Goal: Transaction & Acquisition: Book appointment/travel/reservation

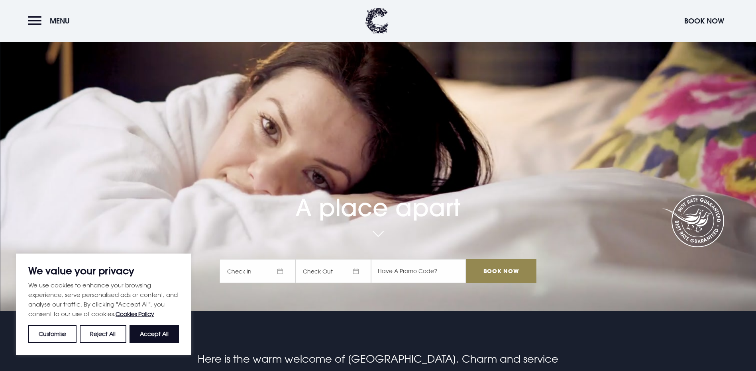
scroll to position [80, 0]
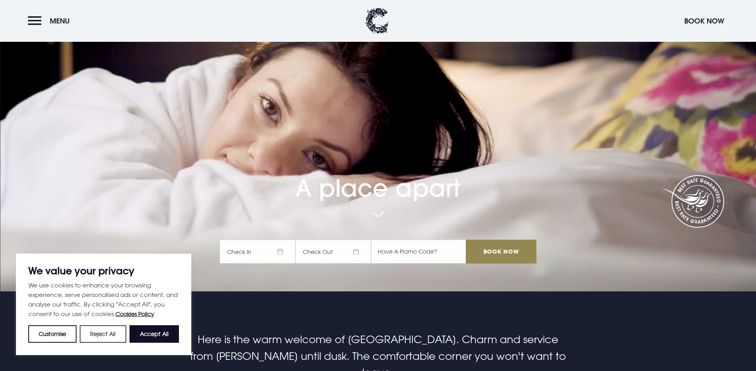
click at [110, 332] on button "Reject All" at bounding box center [103, 335] width 46 height 18
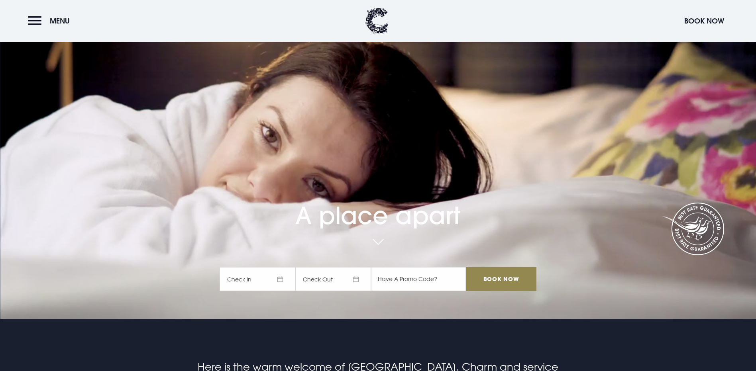
scroll to position [40, 0]
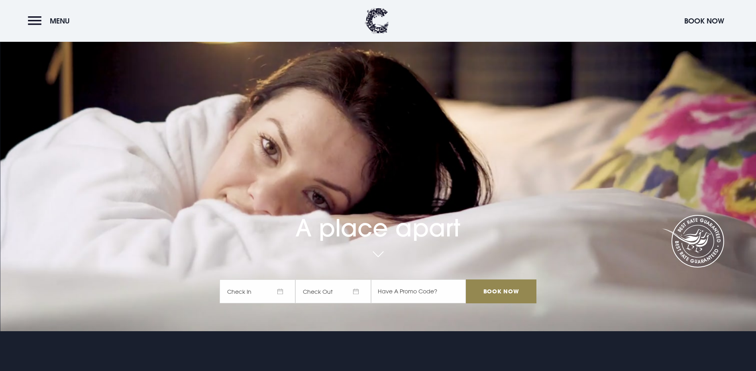
drag, startPoint x: 543, startPoint y: 347, endPoint x: 50, endPoint y: 262, distance: 500.5
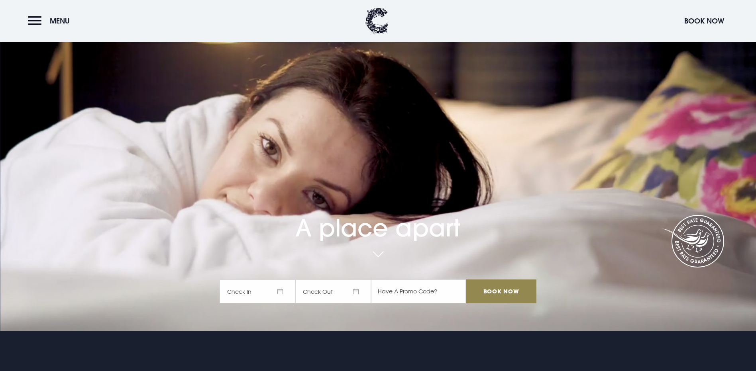
copy main "Your browser does not support the video tag. Book Now Best Rate Guaranteed Here…"
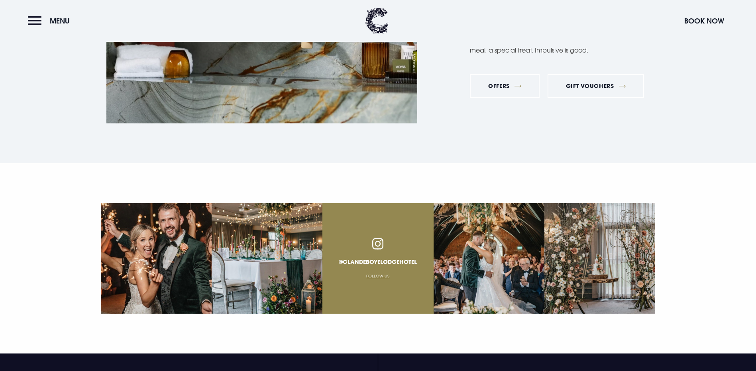
scroll to position [2828, 0]
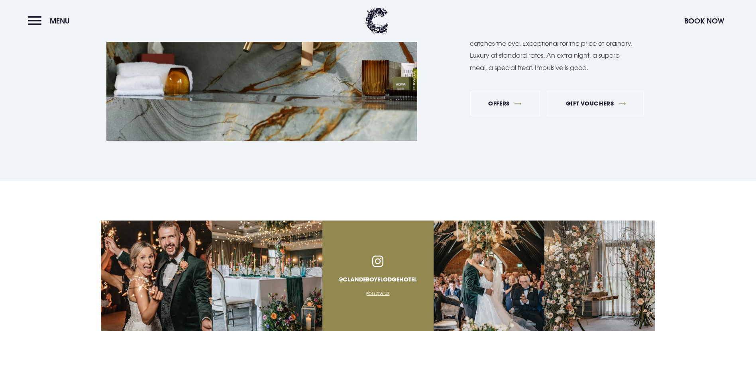
drag, startPoint x: 363, startPoint y: 195, endPoint x: 375, endPoint y: 192, distance: 12.8
click at [375, 221] on div "@clandeboyelodgehotel Follow Us" at bounding box center [377, 276] width 111 height 111
drag, startPoint x: 375, startPoint y: 192, endPoint x: 392, endPoint y: 158, distance: 38.0
click at [392, 221] on div "@clandeboyelodgehotel Follow Us" at bounding box center [377, 276] width 111 height 111
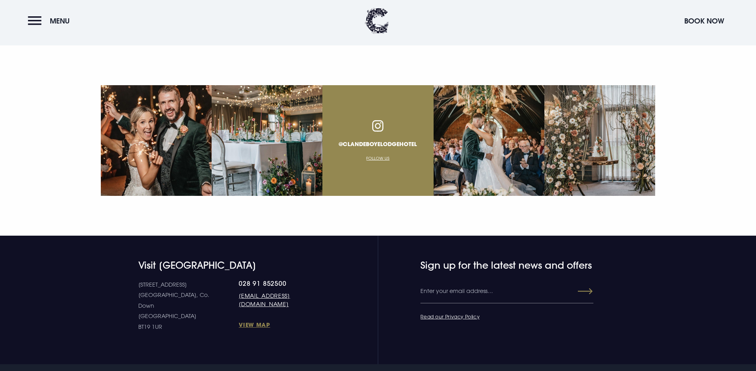
scroll to position [2838, 0]
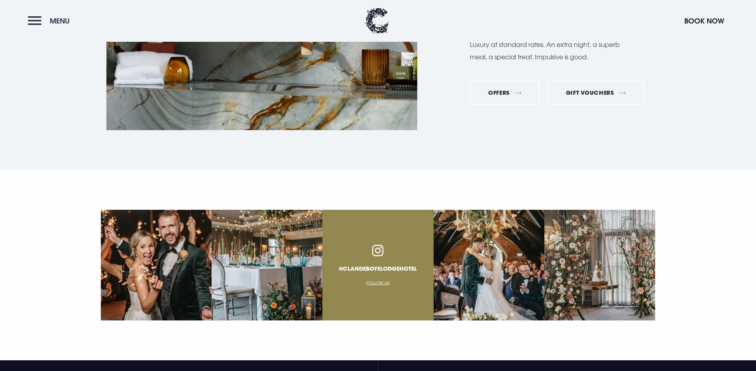
drag, startPoint x: 57, startPoint y: 19, endPoint x: 41, endPoint y: 18, distance: 16.0
click at [55, 20] on span "Menu" at bounding box center [60, 20] width 20 height 9
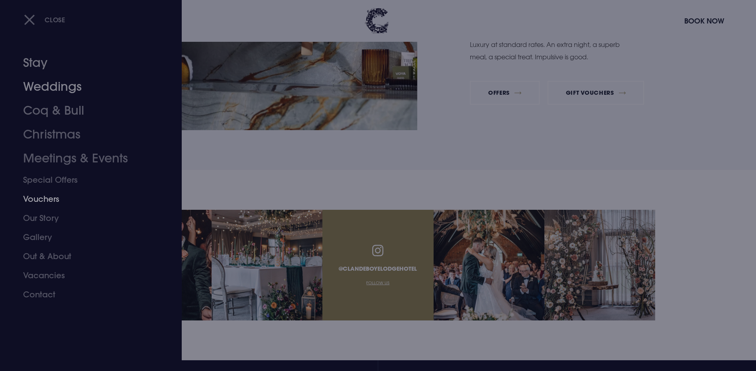
click at [41, 65] on link "Stay" at bounding box center [86, 63] width 126 height 24
